Goal: Register for event/course

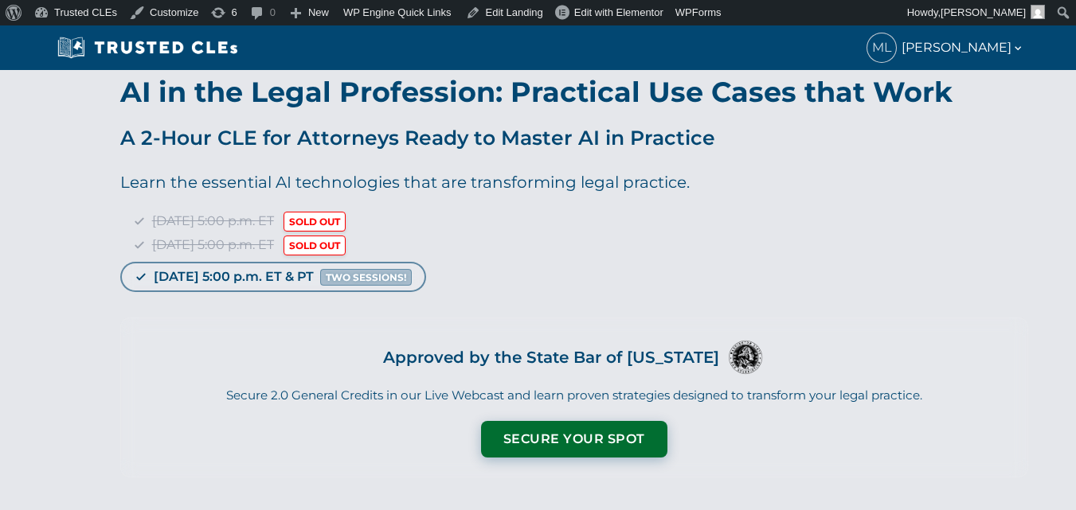
click at [570, 142] on p "A 2-Hour CLE for Attorneys Ready to Master AI in Practice" at bounding box center [574, 138] width 908 height 32
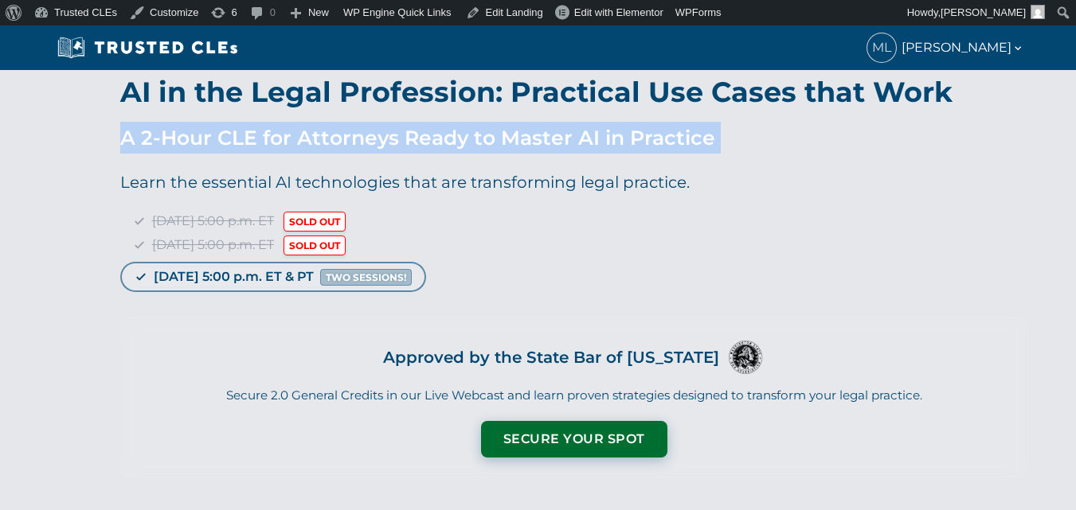
click at [570, 142] on p "A 2-Hour CLE for Attorneys Ready to Master AI in Practice" at bounding box center [574, 138] width 908 height 32
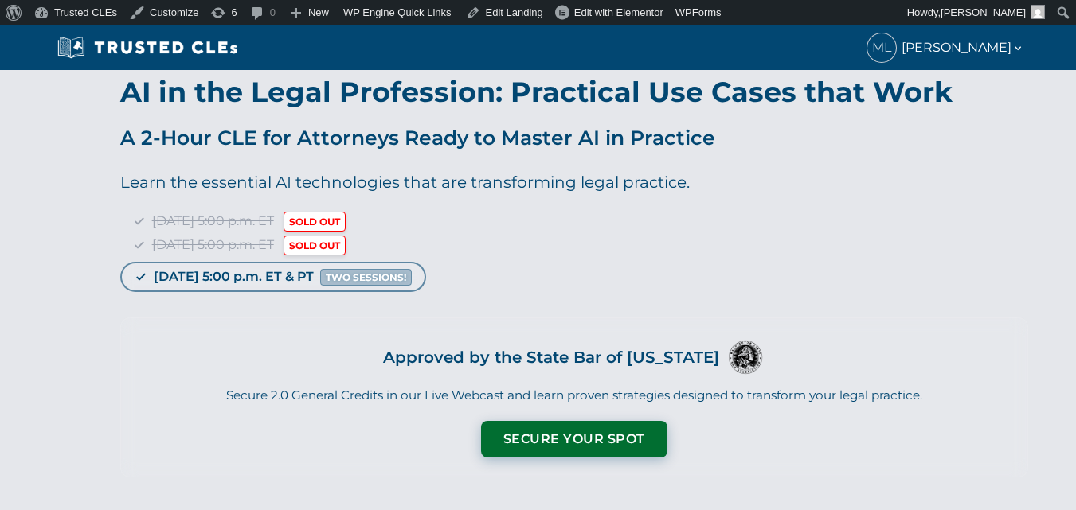
click at [346, 217] on span "SOLD OUT" at bounding box center [314, 222] width 62 height 20
copy span "OUT"
click at [459, 183] on p "Learn the essential AI technologies that are transforming legal practice." at bounding box center [574, 182] width 908 height 25
